Goal: Register for event/course

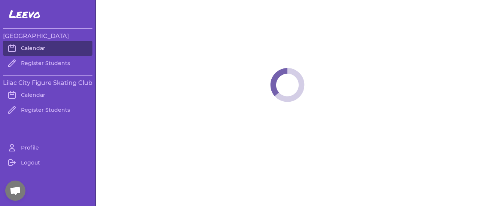
click at [45, 48] on link "Calendar" at bounding box center [47, 48] width 89 height 15
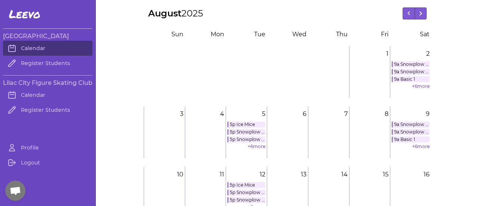
click at [458, 168] on div "[DATE] [DATE] S un M on T ue W [PERSON_NAME] F ri S at 1 1 2 2 9a Snowplow [PER…" at bounding box center [287, 194] width 383 height 374
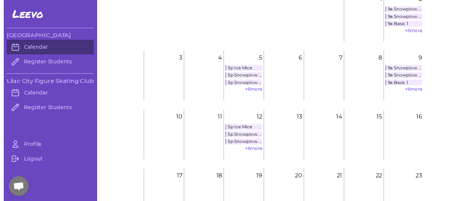
scroll to position [60, 0]
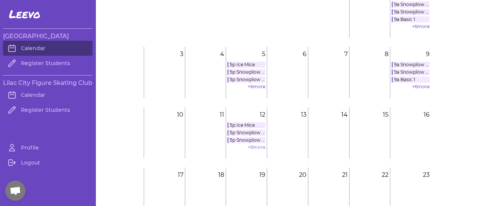
click at [254, 145] on link "+ 6 more" at bounding box center [257, 147] width 18 height 6
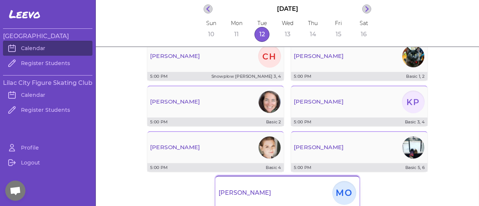
click at [312, 191] on div "[PERSON_NAME]" at bounding box center [288, 193] width 144 height 27
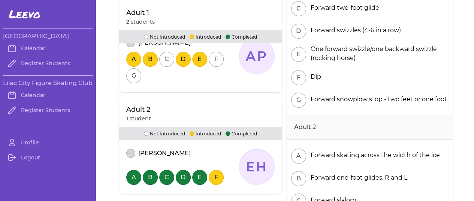
scroll to position [187, 0]
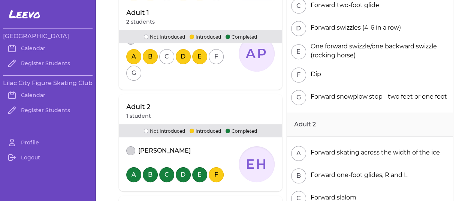
click at [192, 186] on div "[PERSON_NAME] A B C D E F EH" at bounding box center [200, 166] width 163 height 49
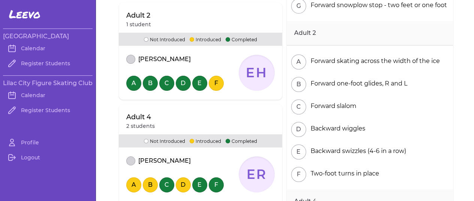
scroll to position [281, 0]
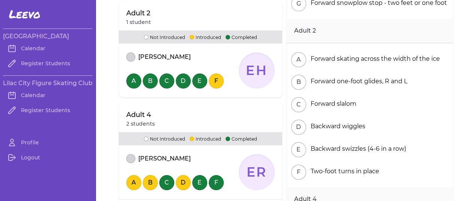
drag, startPoint x: 128, startPoint y: 180, endPoint x: 259, endPoint y: 115, distance: 146.3
click at [259, 115] on div "Adult 4 2 students" at bounding box center [200, 117] width 163 height 30
click at [132, 181] on button "A" at bounding box center [133, 182] width 15 height 15
click at [145, 181] on button "B" at bounding box center [150, 182] width 15 height 15
click at [183, 181] on button "D" at bounding box center [183, 182] width 15 height 15
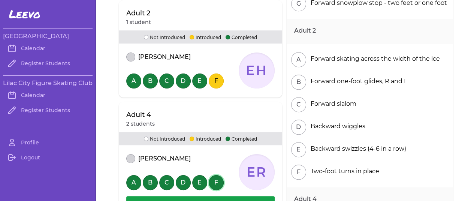
click at [213, 180] on button "F" at bounding box center [216, 182] width 15 height 15
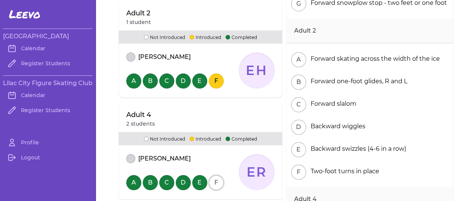
click at [212, 182] on button "F" at bounding box center [216, 182] width 15 height 15
click at [198, 179] on button "E" at bounding box center [199, 182] width 15 height 15
click at [181, 179] on button "D" at bounding box center [183, 182] width 15 height 15
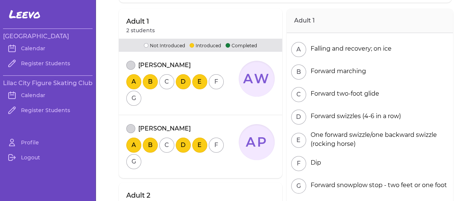
scroll to position [95, 0]
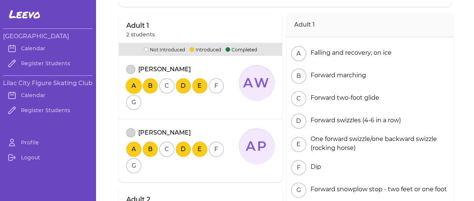
click at [131, 83] on button "A" at bounding box center [133, 85] width 15 height 15
click at [130, 85] on button "A" at bounding box center [133, 85] width 15 height 15
click at [143, 86] on button "B" at bounding box center [150, 85] width 15 height 15
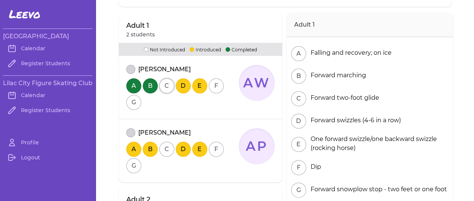
click at [160, 85] on button "C" at bounding box center [166, 85] width 15 height 15
drag, startPoint x: 177, startPoint y: 84, endPoint x: 174, endPoint y: 82, distance: 4.0
click at [176, 82] on button "D" at bounding box center [183, 85] width 15 height 15
click at [194, 83] on button "E" at bounding box center [199, 85] width 15 height 15
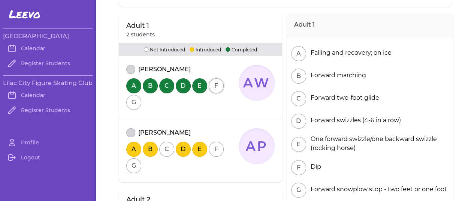
click at [210, 85] on button "F" at bounding box center [216, 85] width 15 height 15
click at [132, 101] on button "G" at bounding box center [133, 102] width 15 height 15
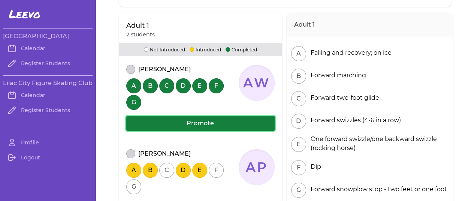
click at [177, 124] on button "Promote" at bounding box center [200, 123] width 148 height 15
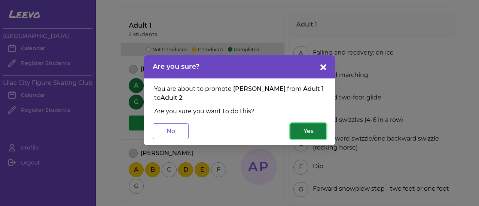
click at [313, 127] on button "Yes" at bounding box center [308, 132] width 36 height 16
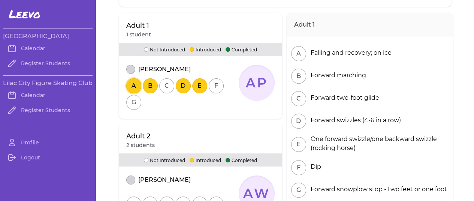
click at [130, 85] on button "A" at bounding box center [133, 85] width 15 height 15
click at [143, 86] on button "B" at bounding box center [150, 85] width 15 height 15
click at [163, 86] on button "C" at bounding box center [166, 85] width 15 height 15
click at [176, 82] on button "D" at bounding box center [183, 85] width 15 height 15
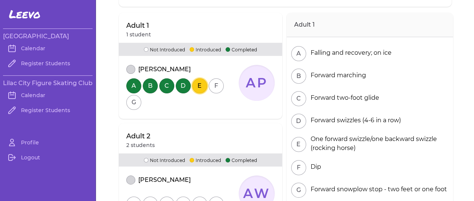
click at [194, 84] on button "E" at bounding box center [199, 85] width 15 height 15
click at [210, 85] on button "F" at bounding box center [216, 85] width 15 height 15
click at [130, 101] on button "G" at bounding box center [133, 102] width 15 height 15
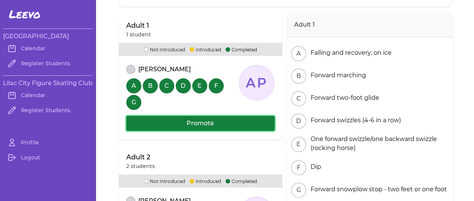
click at [189, 122] on button "Promote" at bounding box center [200, 123] width 148 height 15
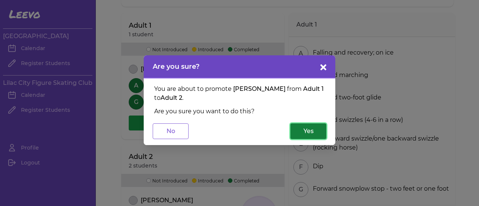
click at [309, 128] on button "Yes" at bounding box center [308, 132] width 36 height 16
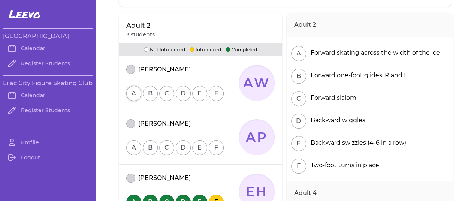
click at [130, 95] on button "A" at bounding box center [133, 93] width 15 height 15
click at [145, 94] on button "B" at bounding box center [150, 93] width 15 height 15
click at [144, 98] on button "B" at bounding box center [150, 93] width 15 height 15
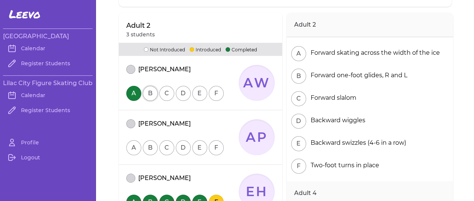
click at [148, 93] on button "B" at bounding box center [150, 93] width 15 height 15
click at [164, 93] on button "C" at bounding box center [166, 93] width 15 height 15
click at [173, 98] on div "A B C D E F" at bounding box center [175, 92] width 99 height 16
click at [180, 92] on button "D" at bounding box center [183, 93] width 15 height 15
click at [195, 92] on button "E" at bounding box center [199, 93] width 15 height 15
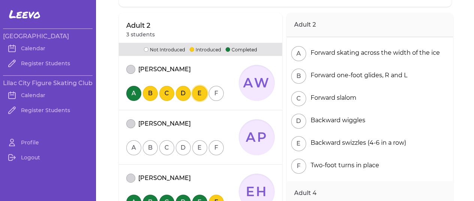
click at [195, 92] on button "E" at bounding box center [199, 93] width 15 height 15
click at [215, 92] on button "F" at bounding box center [216, 93] width 15 height 15
click at [133, 144] on button "A" at bounding box center [133, 147] width 15 height 15
click at [132, 146] on button "A" at bounding box center [133, 147] width 15 height 15
click at [144, 146] on button "B" at bounding box center [150, 147] width 15 height 15
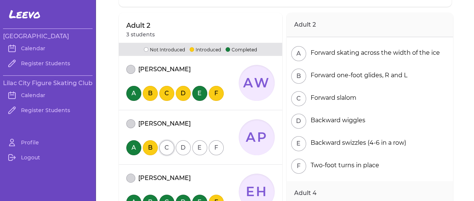
click at [161, 146] on button "C" at bounding box center [166, 147] width 15 height 15
click at [181, 146] on button "D" at bounding box center [183, 147] width 15 height 15
click at [198, 146] on button "E" at bounding box center [199, 147] width 15 height 15
click at [209, 146] on button "F" at bounding box center [216, 147] width 15 height 15
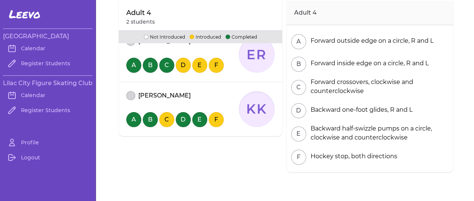
scroll to position [334, 0]
